Goal: Navigation & Orientation: Find specific page/section

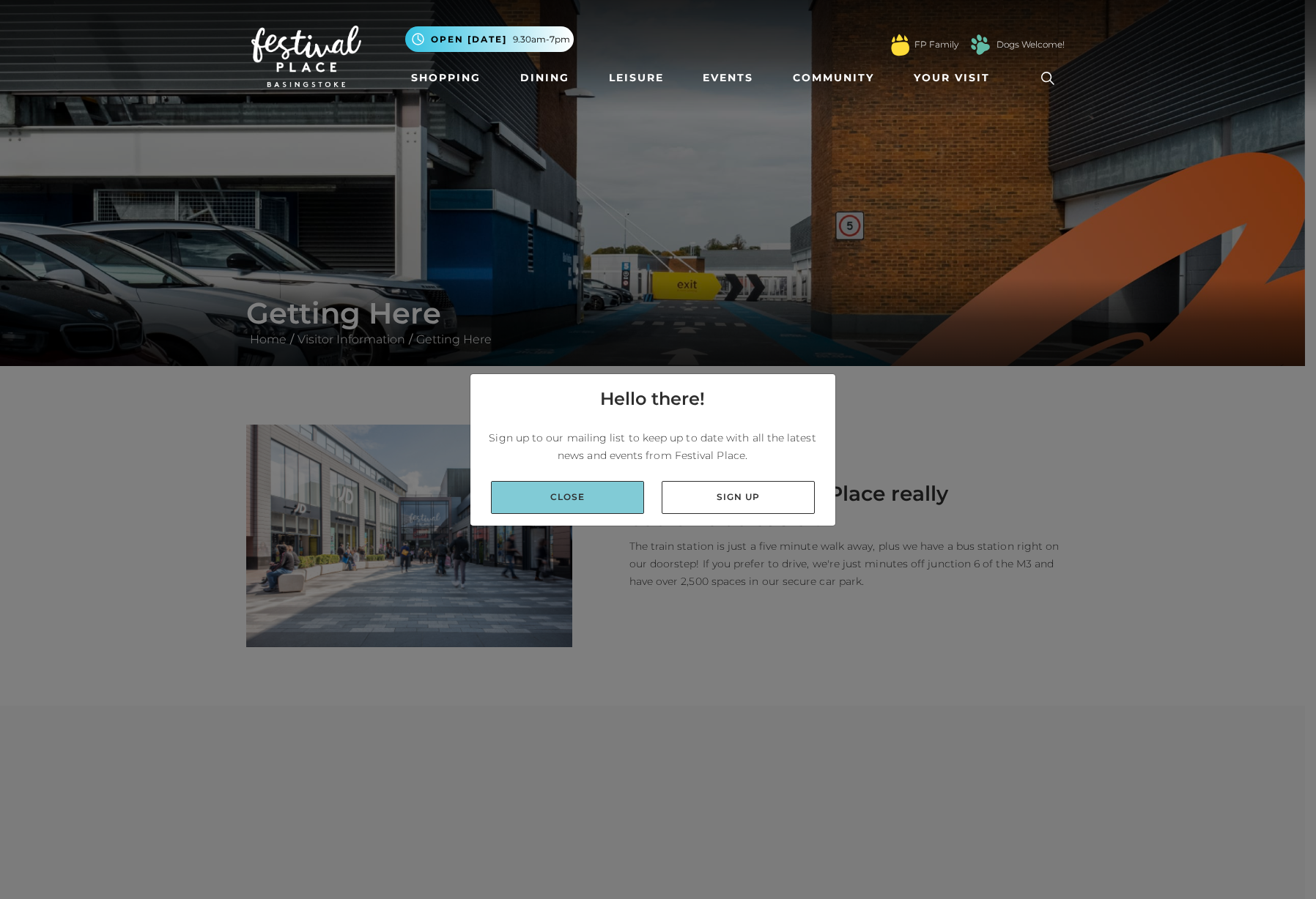
click at [566, 505] on link "Close" at bounding box center [567, 498] width 153 height 33
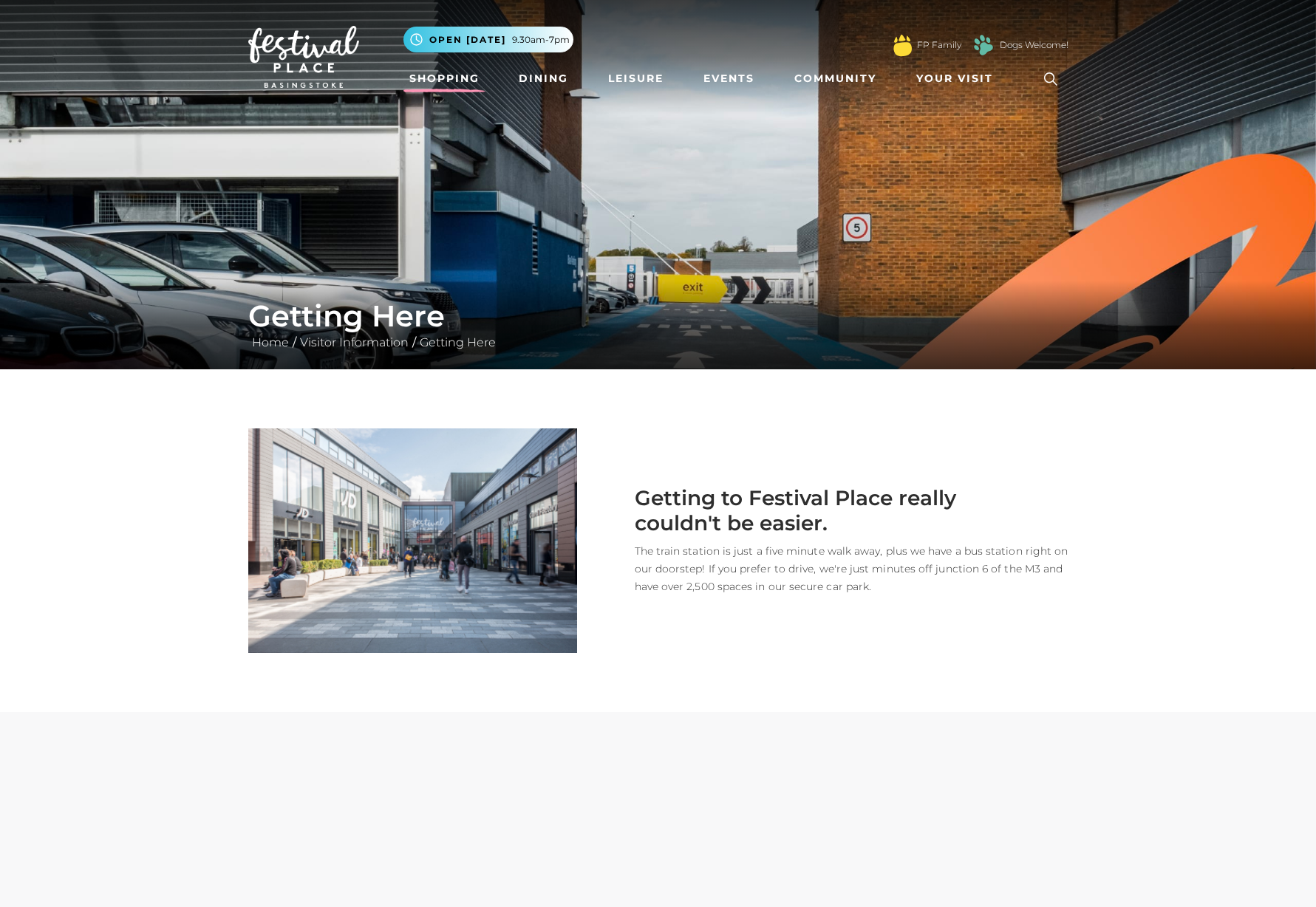
click at [455, 76] on link "Shopping" at bounding box center [444, 79] width 82 height 28
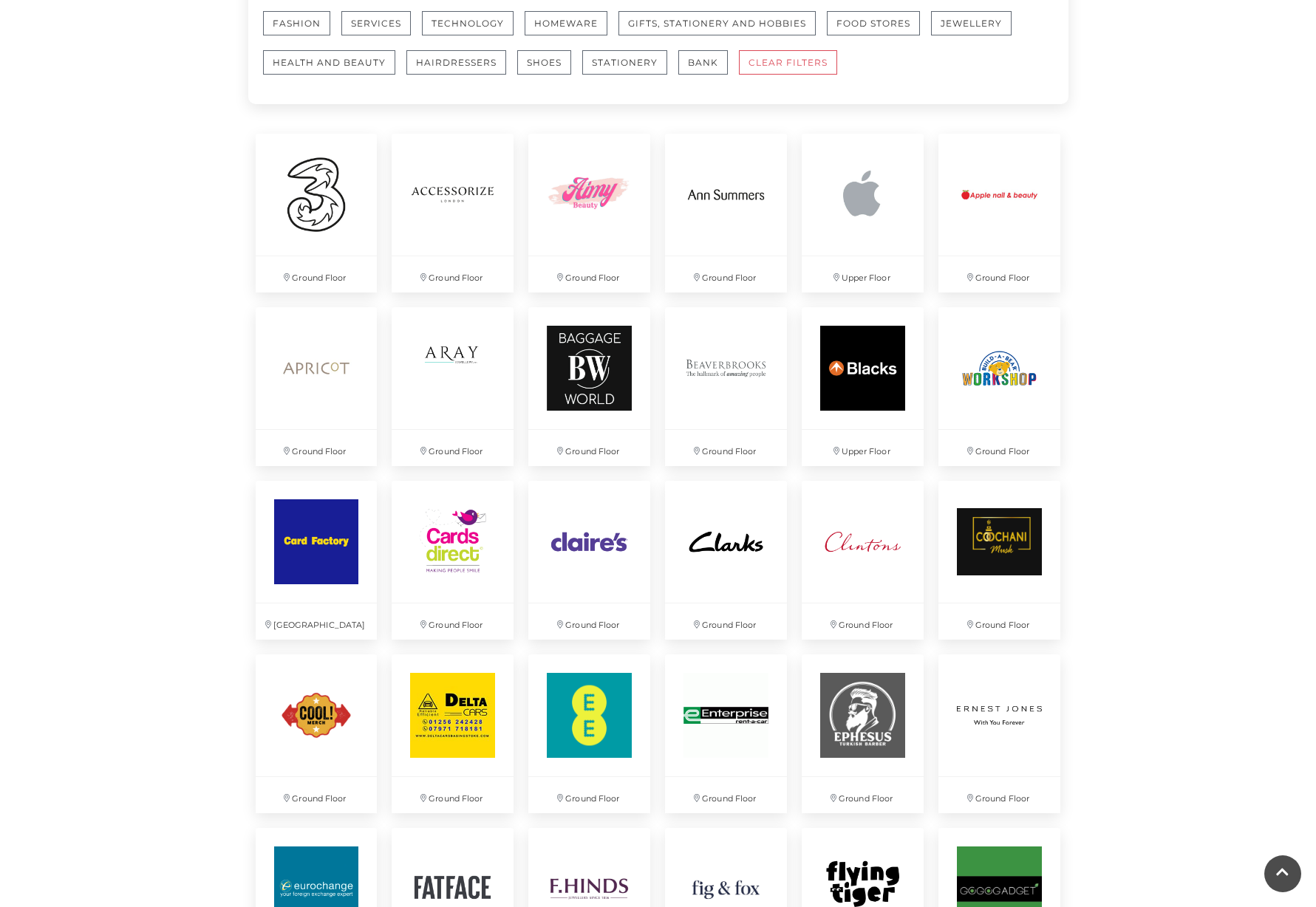
scroll to position [864, 0]
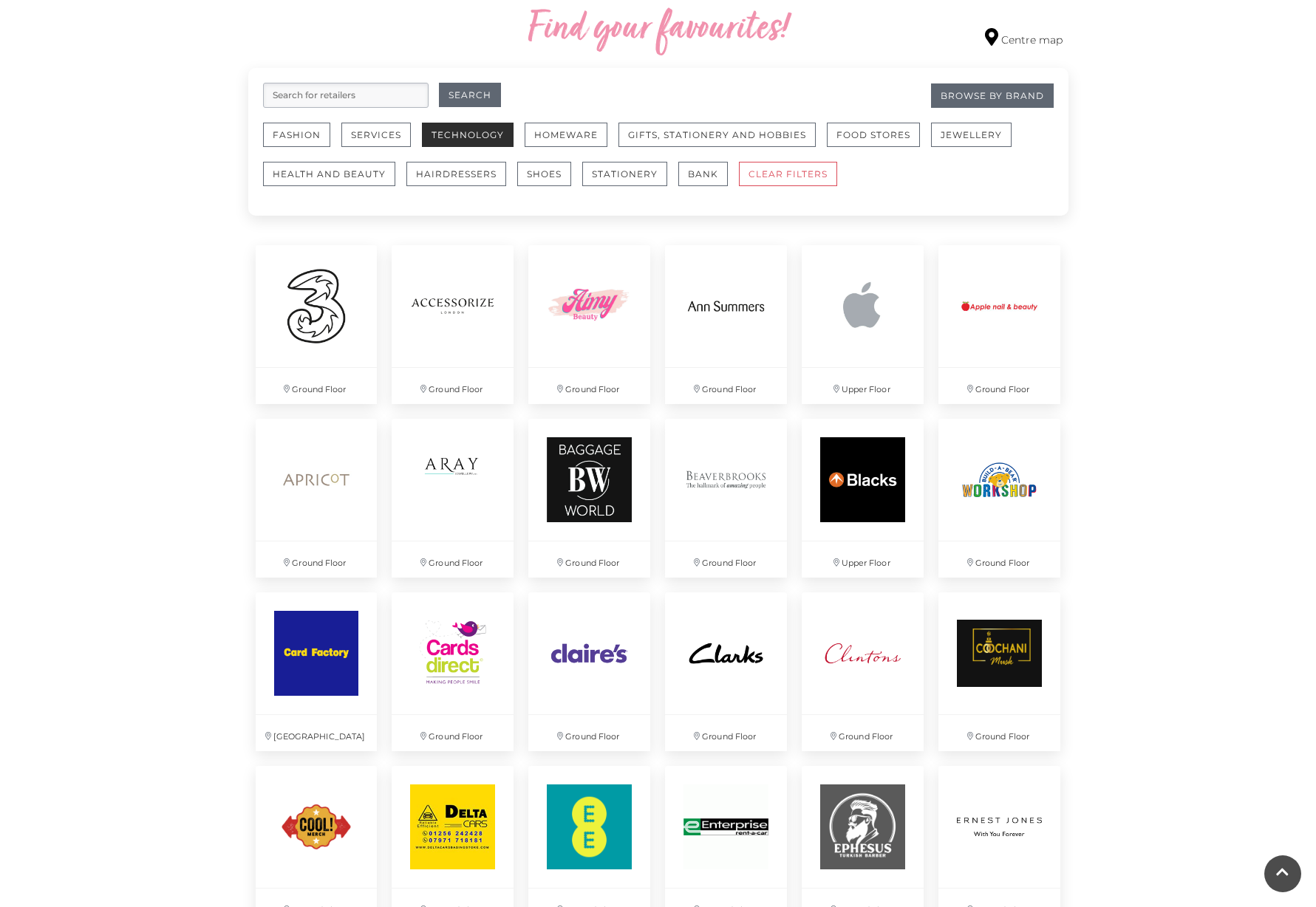
click at [489, 135] on button "Technology" at bounding box center [467, 135] width 91 height 24
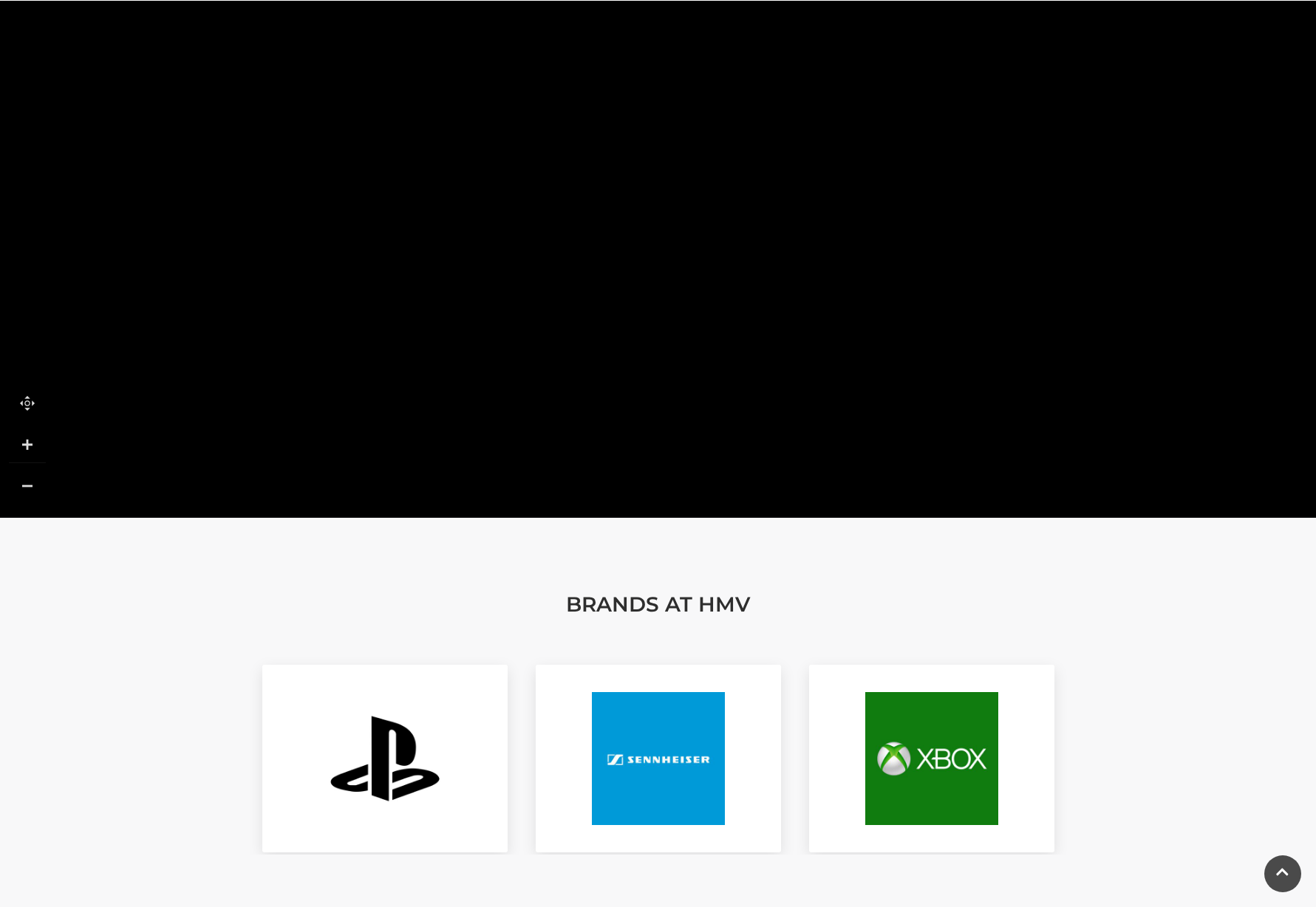
scroll to position [665, 0]
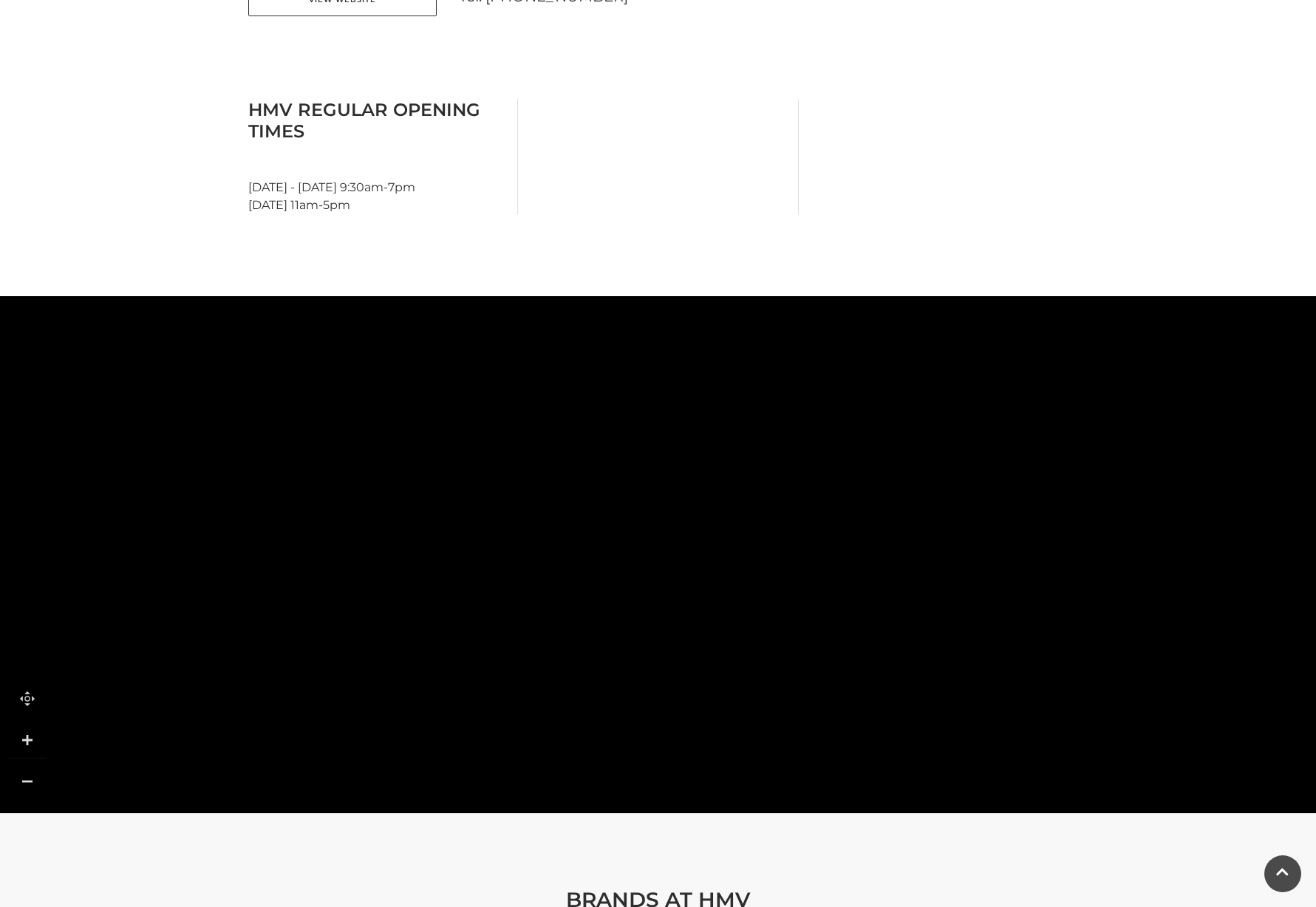
click at [158, 575] on tspan "Laser Clinics" at bounding box center [158, 575] width 0 height 0
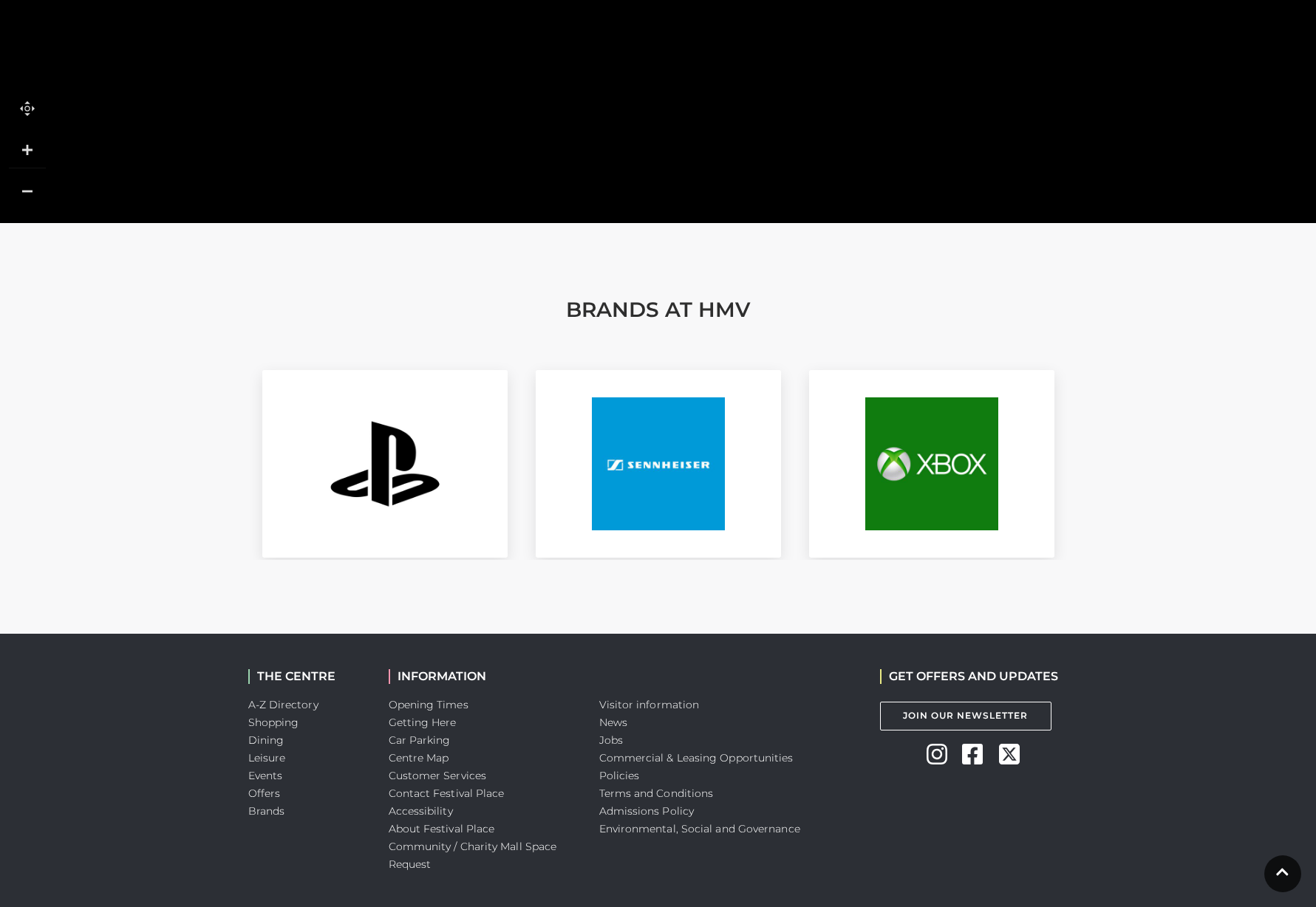
scroll to position [1288, 0]
